Goal: Communication & Community: Participate in discussion

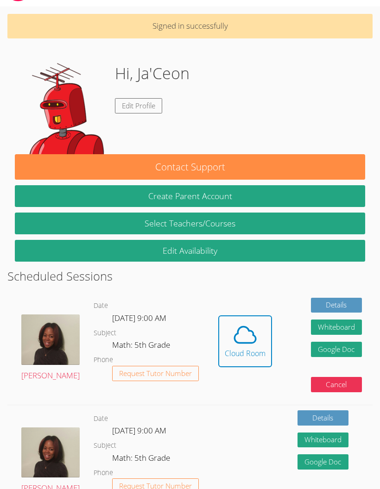
scroll to position [32, 0]
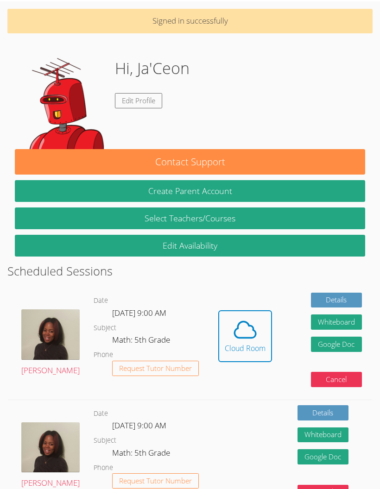
click at [239, 345] on div "Cloud Room" at bounding box center [245, 348] width 41 height 11
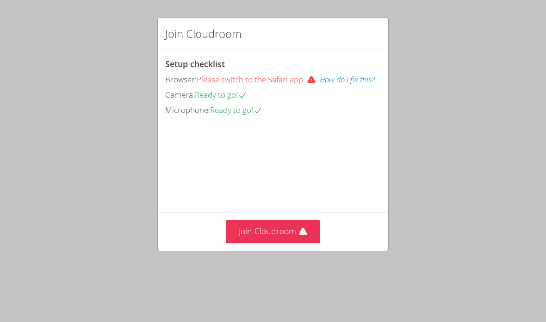
click at [303, 243] on button "Join Cloudroom" at bounding box center [273, 231] width 95 height 23
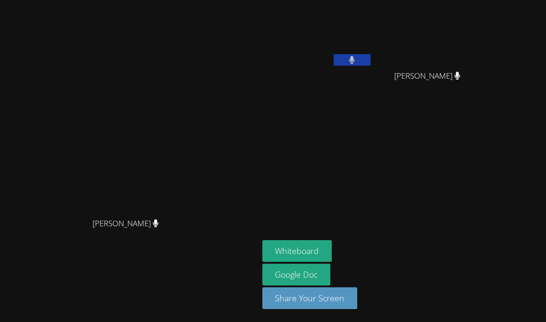
click at [318, 262] on button "Whiteboard" at bounding box center [297, 251] width 70 height 22
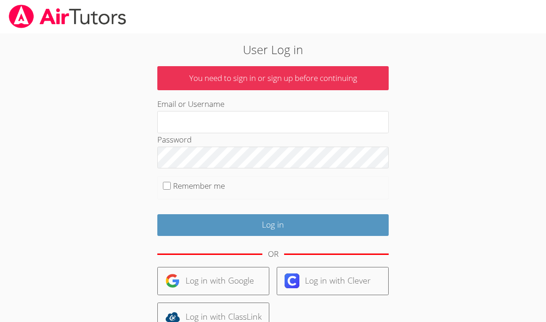
click at [231, 126] on input "Email or Username" at bounding box center [272, 122] width 231 height 22
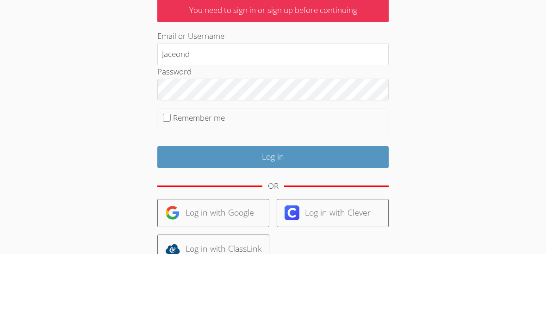
type input "Jaceond"
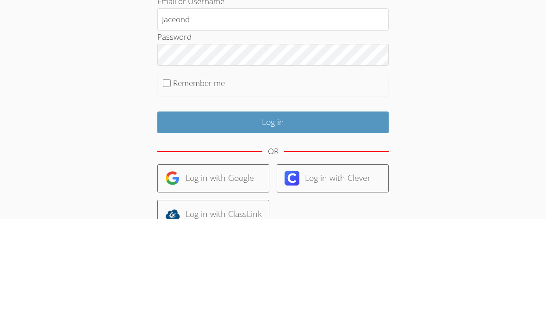
click at [459, 56] on div "User Log in You need to sign in or sign up before continuing Email or Username …" at bounding box center [274, 212] width 410 height 358
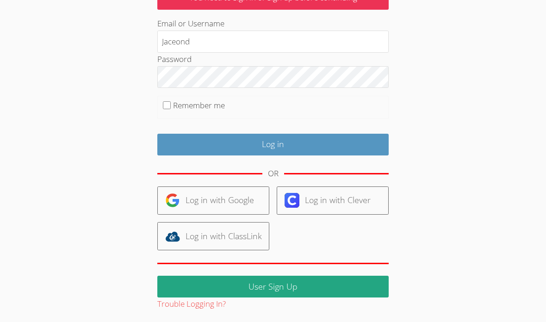
click at [182, 134] on input "Log in" at bounding box center [272, 145] width 231 height 22
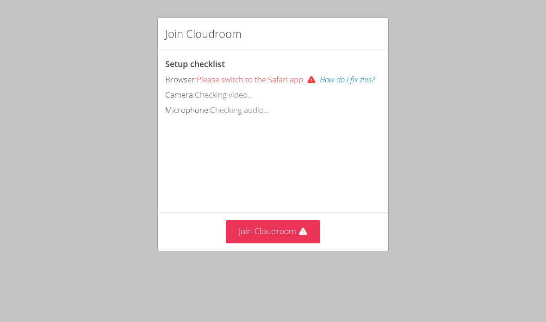
click at [290, 231] on button "Join Cloudroom" at bounding box center [273, 231] width 95 height 23
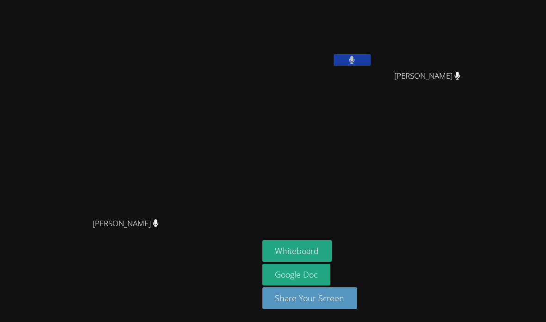
click at [302, 262] on button "Whiteboard" at bounding box center [297, 251] width 70 height 22
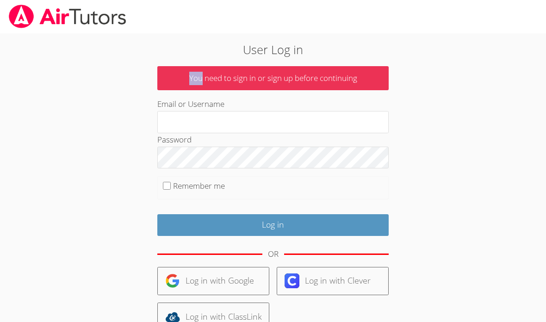
click at [535, 233] on body "User Log in You need to sign in or sign up before continuing Email or Username …" at bounding box center [273, 161] width 546 height 322
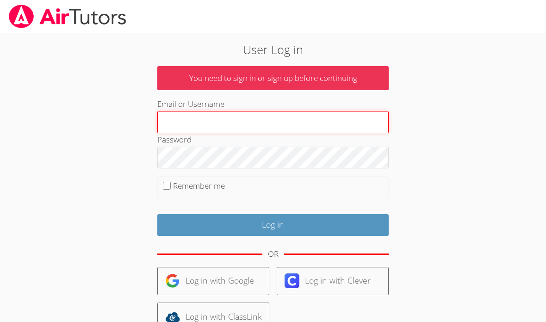
click at [279, 119] on input "Email or Username" at bounding box center [272, 122] width 231 height 22
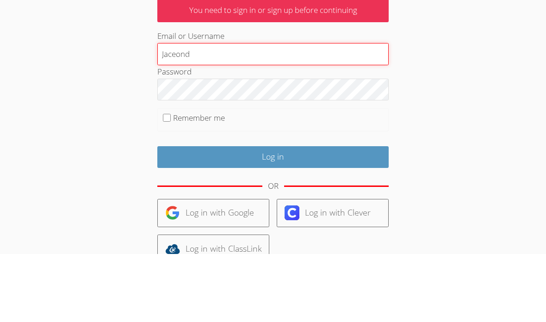
type input "Jaceond"
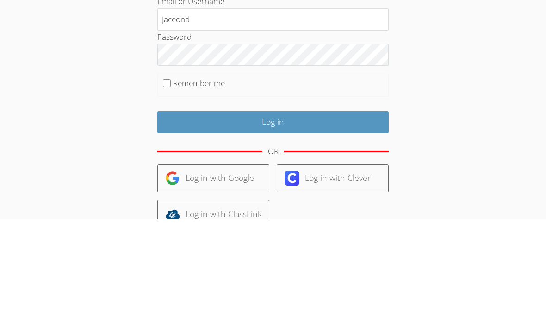
click at [422, 61] on div "User Log in You need to sign in or sign up before continuing Email or Username …" at bounding box center [274, 212] width 410 height 358
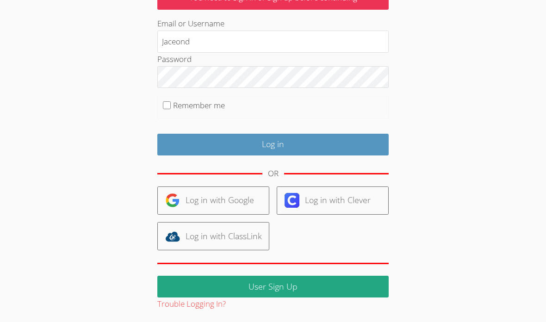
click at [351, 149] on input "Log in" at bounding box center [272, 145] width 231 height 22
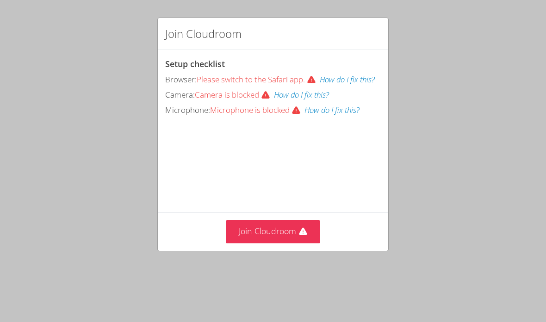
click at [286, 236] on button "Join Cloudroom" at bounding box center [273, 231] width 95 height 23
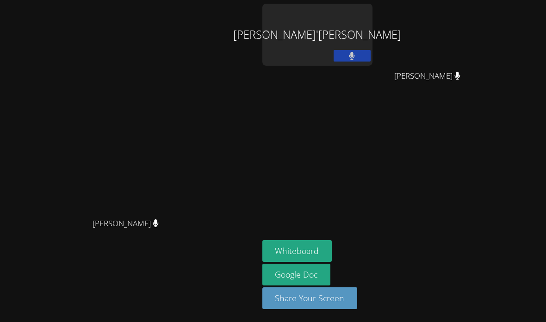
click at [374, 52] on div "[PERSON_NAME]'[PERSON_NAME] [PERSON_NAME] [PERSON_NAME]" at bounding box center [374, 53] width 224 height 99
click at [343, 62] on button at bounding box center [352, 56] width 37 height 12
click at [367, 49] on div "[PERSON_NAME]'[PERSON_NAME]" at bounding box center [317, 35] width 110 height 62
click at [362, 56] on button at bounding box center [352, 56] width 37 height 12
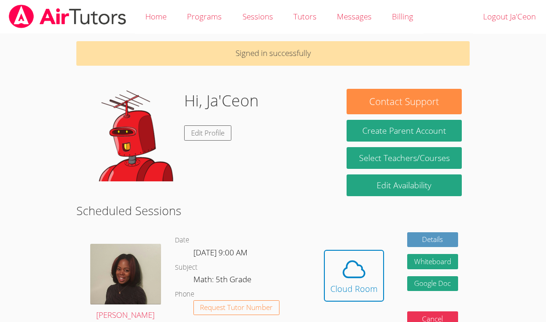
scroll to position [93, 0]
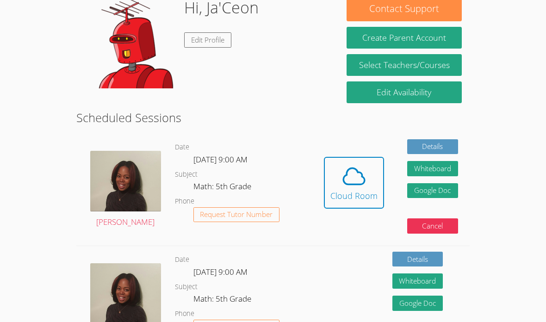
click at [356, 189] on div "Cloud Room" at bounding box center [354, 195] width 47 height 13
